Goal: Task Accomplishment & Management: Manage account settings

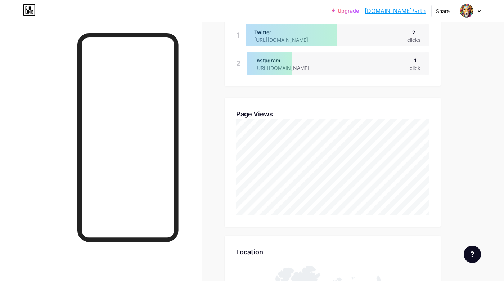
scroll to position [281, 504]
